Goal: Connect with others: Establish contact or relationships with other users

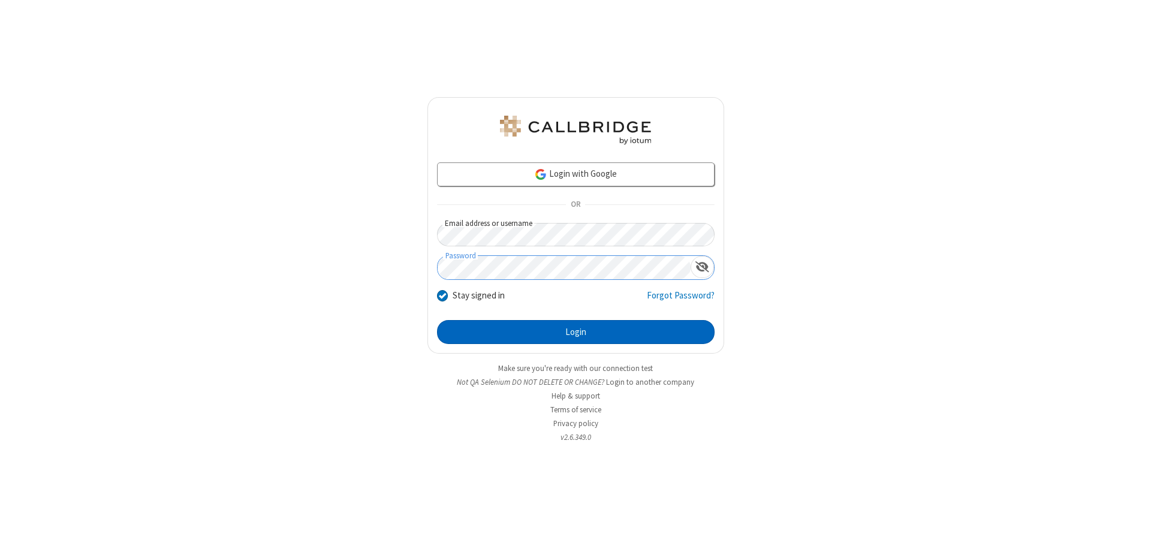
click at [575, 332] on button "Login" at bounding box center [575, 332] width 277 height 24
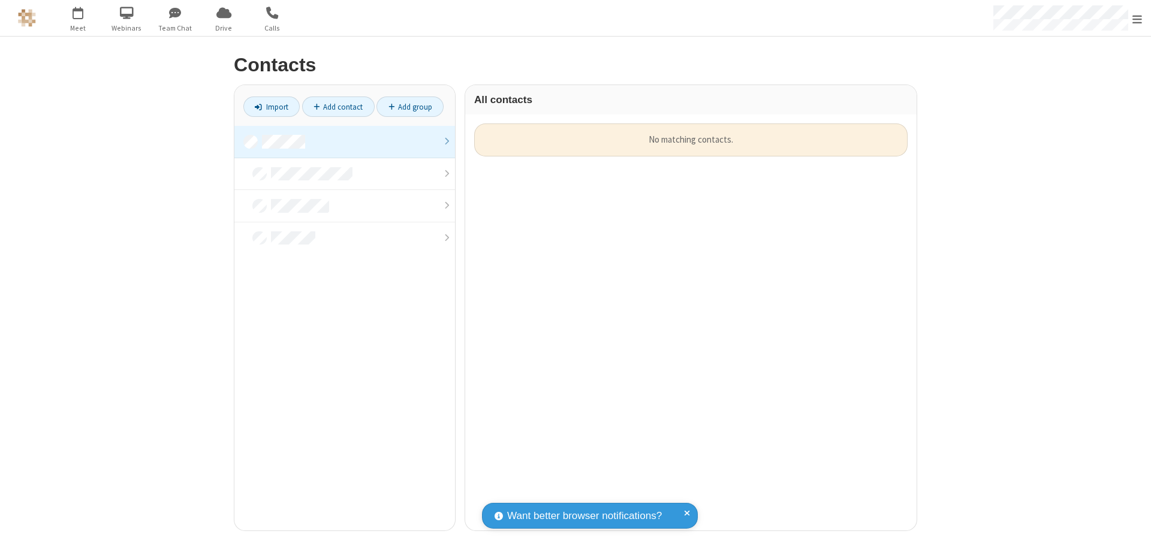
scroll to position [407, 442]
click at [345, 141] on link at bounding box center [344, 142] width 221 height 32
click at [338, 107] on link "Add contact" at bounding box center [338, 106] width 73 height 20
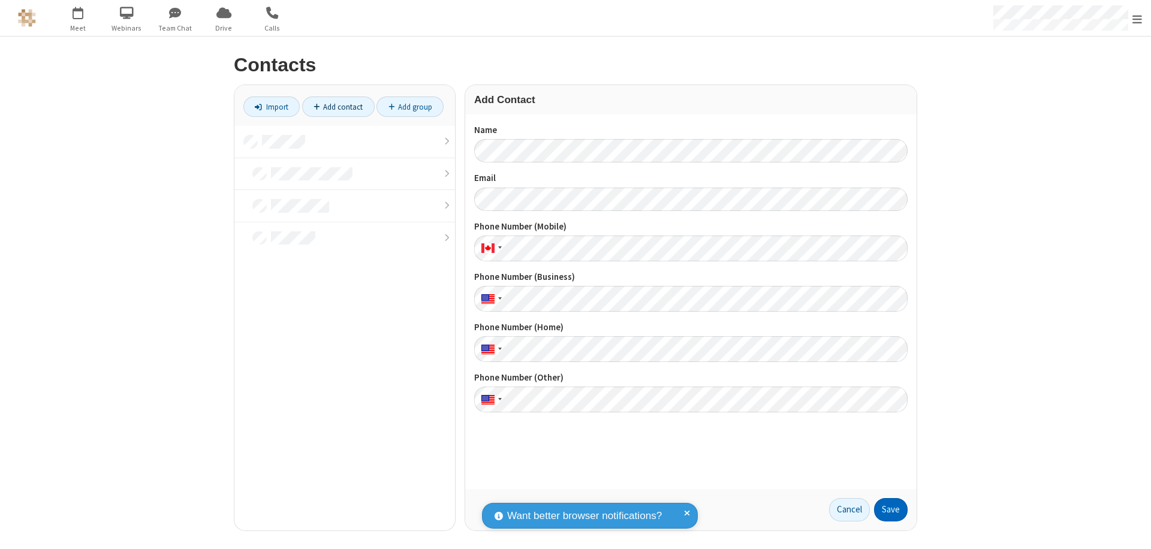
click at [891, 509] on button "Save" at bounding box center [891, 510] width 34 height 24
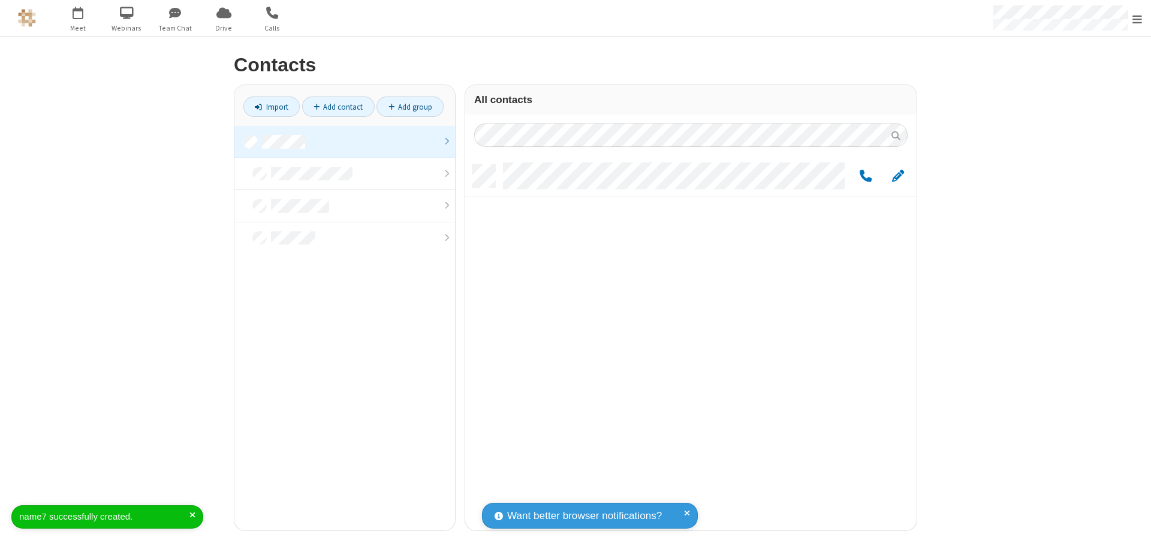
scroll to position [366, 442]
